Goal: Complete application form

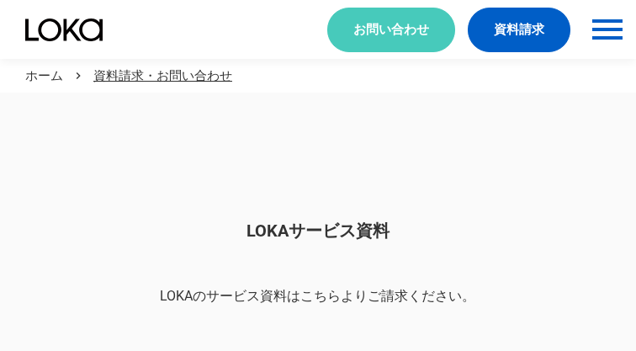
scroll to position [1414, 0]
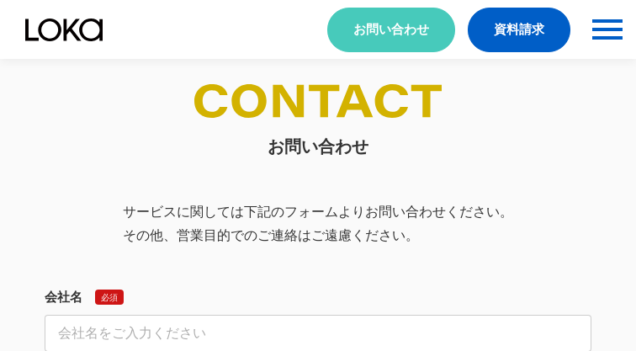
select select "その他"
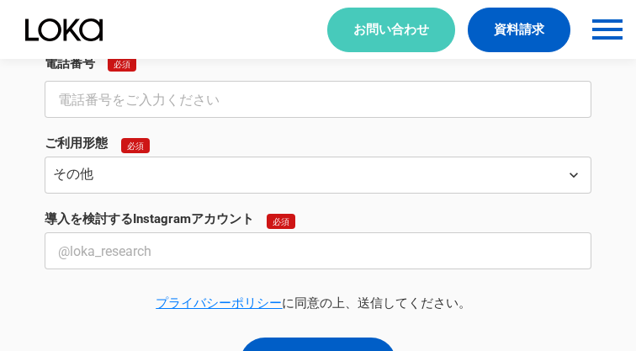
select select "その他"
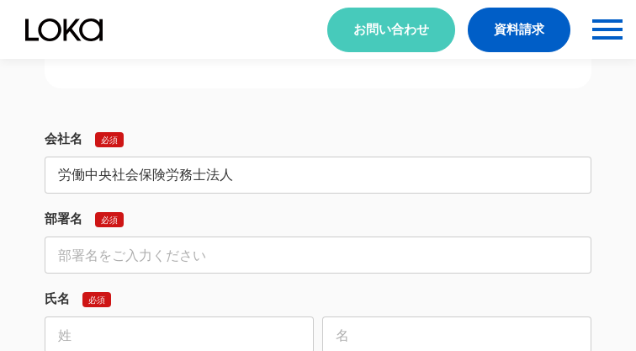
type input "労働中央社会保険労務士法人"
type input "法人営業部"
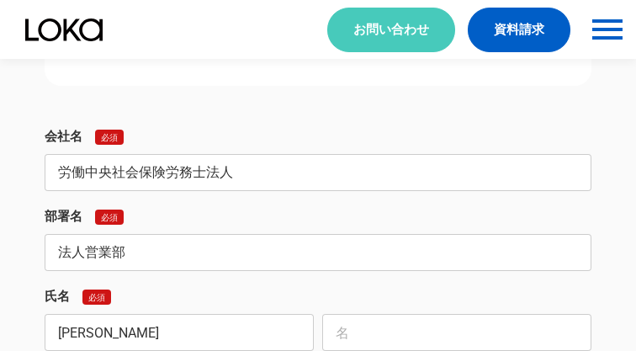
type input "[PERSON_NAME]"
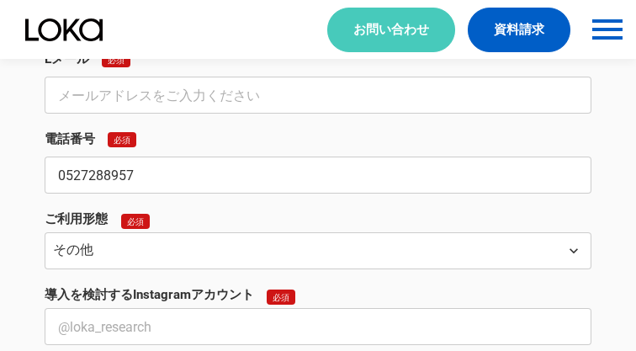
type input "0527288957"
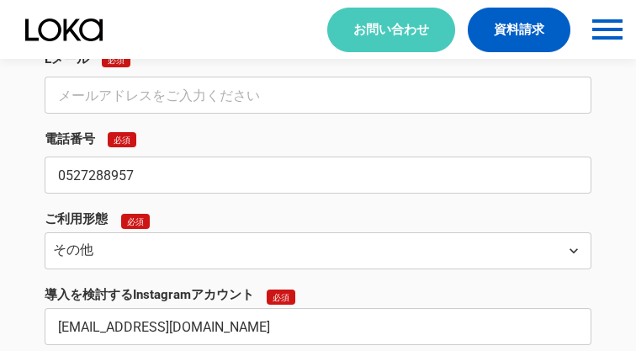
type input "[EMAIL_ADDRESS][DOMAIN_NAME]"
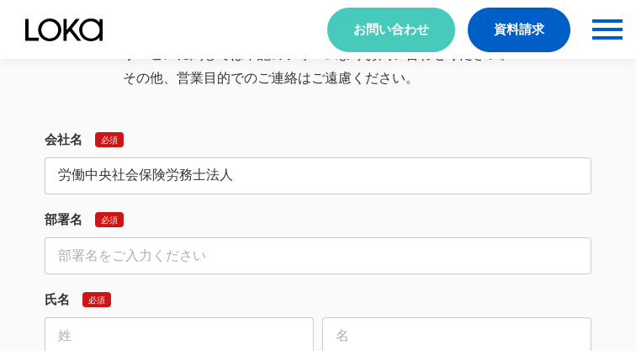
type input "労働中央社会保険労務士法人"
type input "法人営業部"
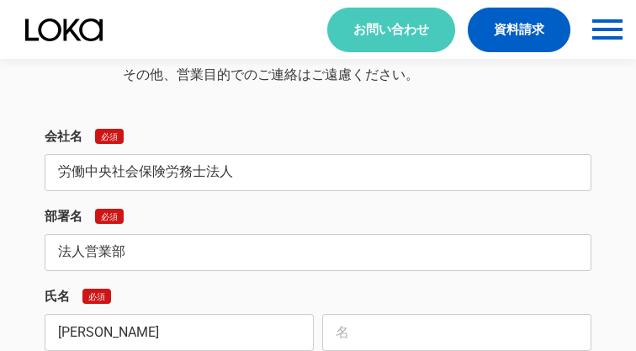
type input "[PERSON_NAME]"
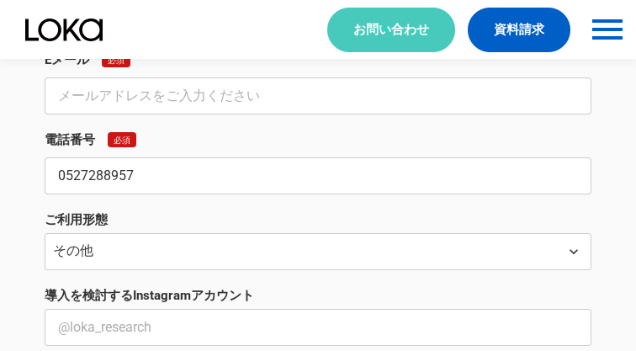
type input "0527288957"
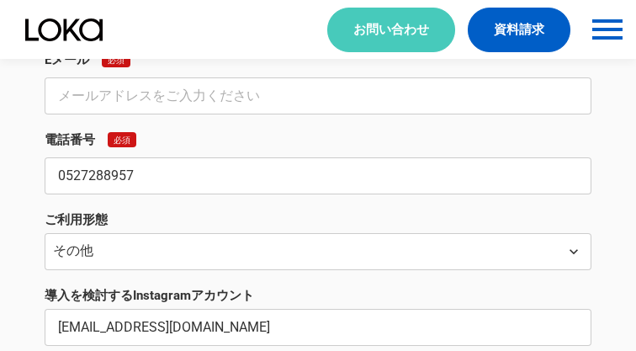
type input "[EMAIL_ADDRESS][DOMAIN_NAME]"
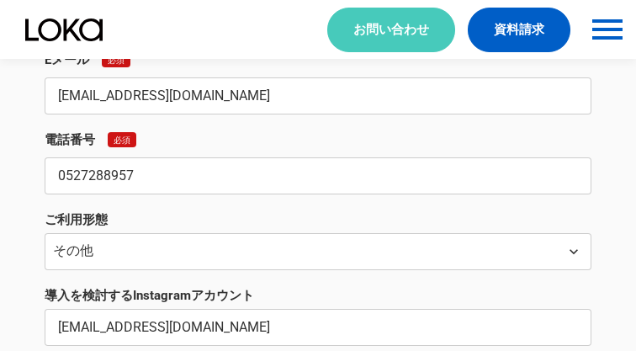
type input "[EMAIL_ADDRESS][DOMAIN_NAME]"
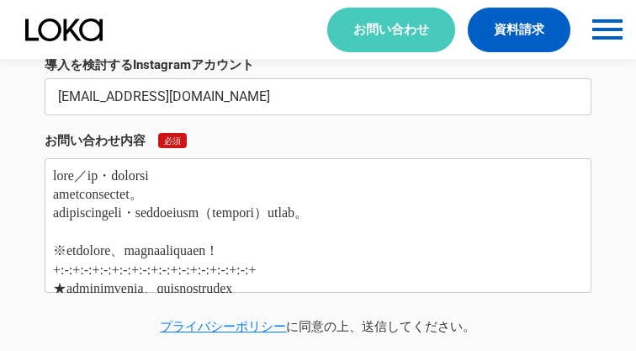
type textarea "lore／ip・dolorsi ametconsectet。 adipiscingeli・seddoeiusm（tempori）utlab。 ※etdolor…"
